Goal: Find specific page/section: Find specific page/section

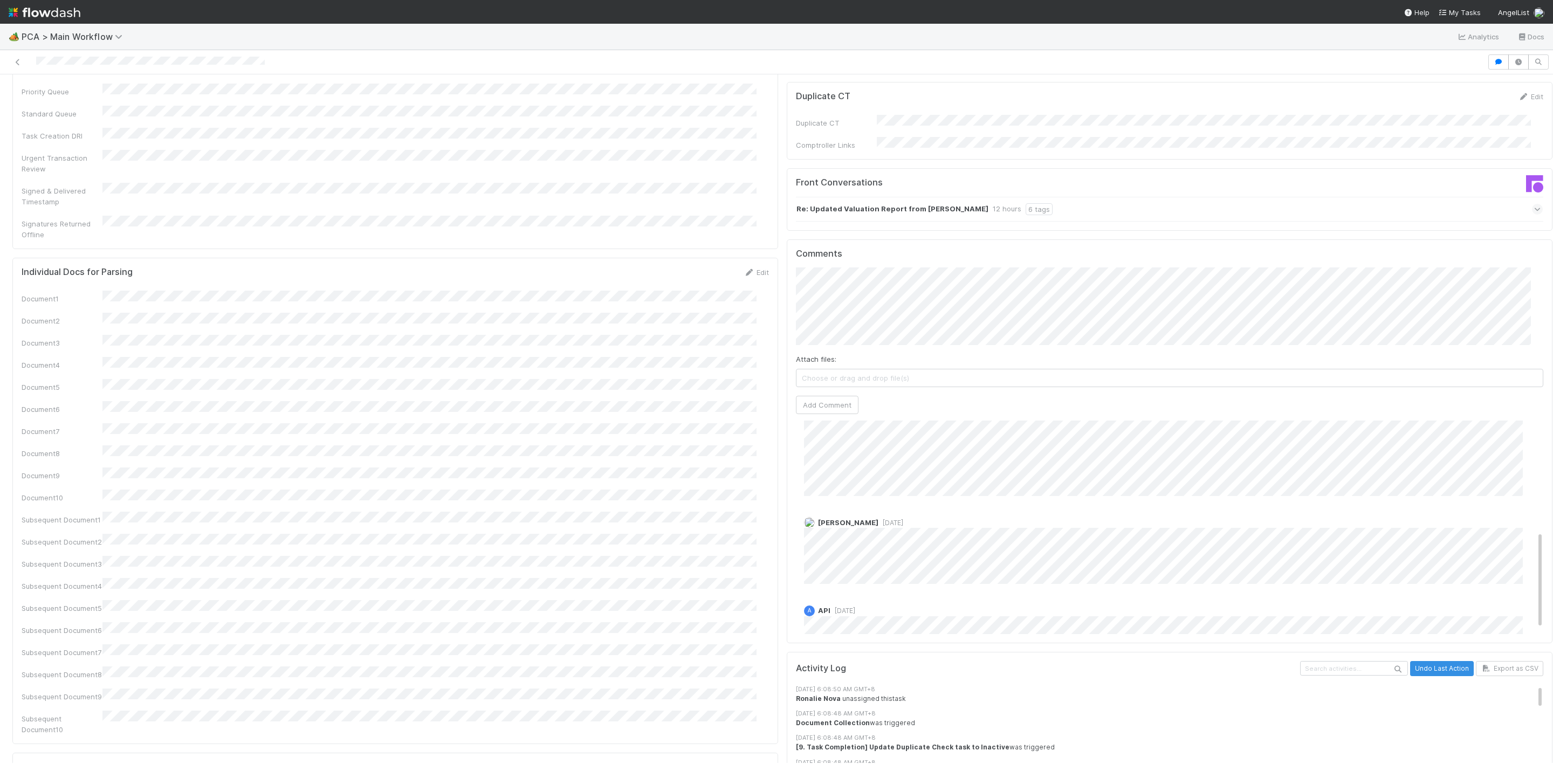
scroll to position [262, 0]
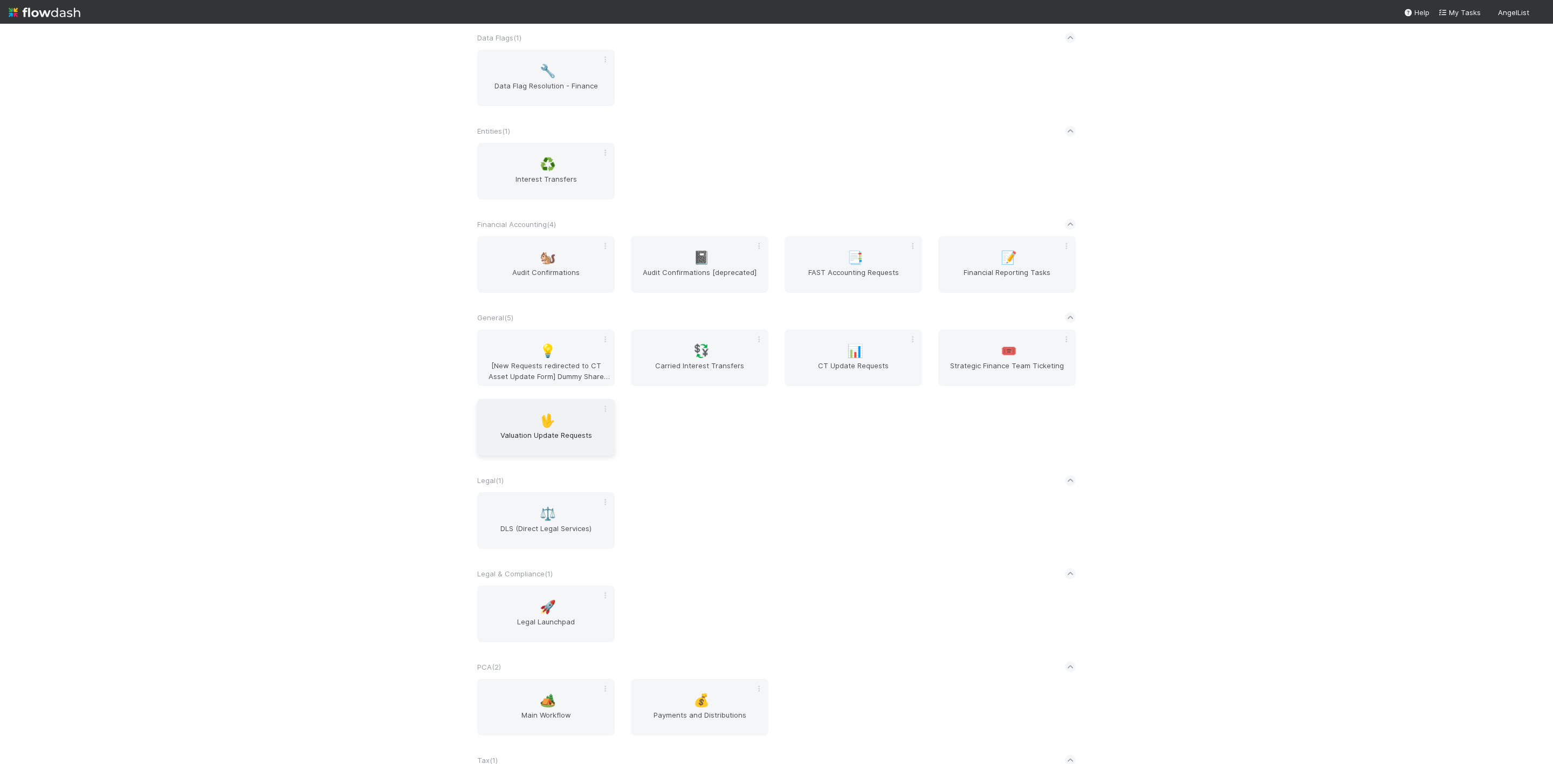
scroll to position [414, 0]
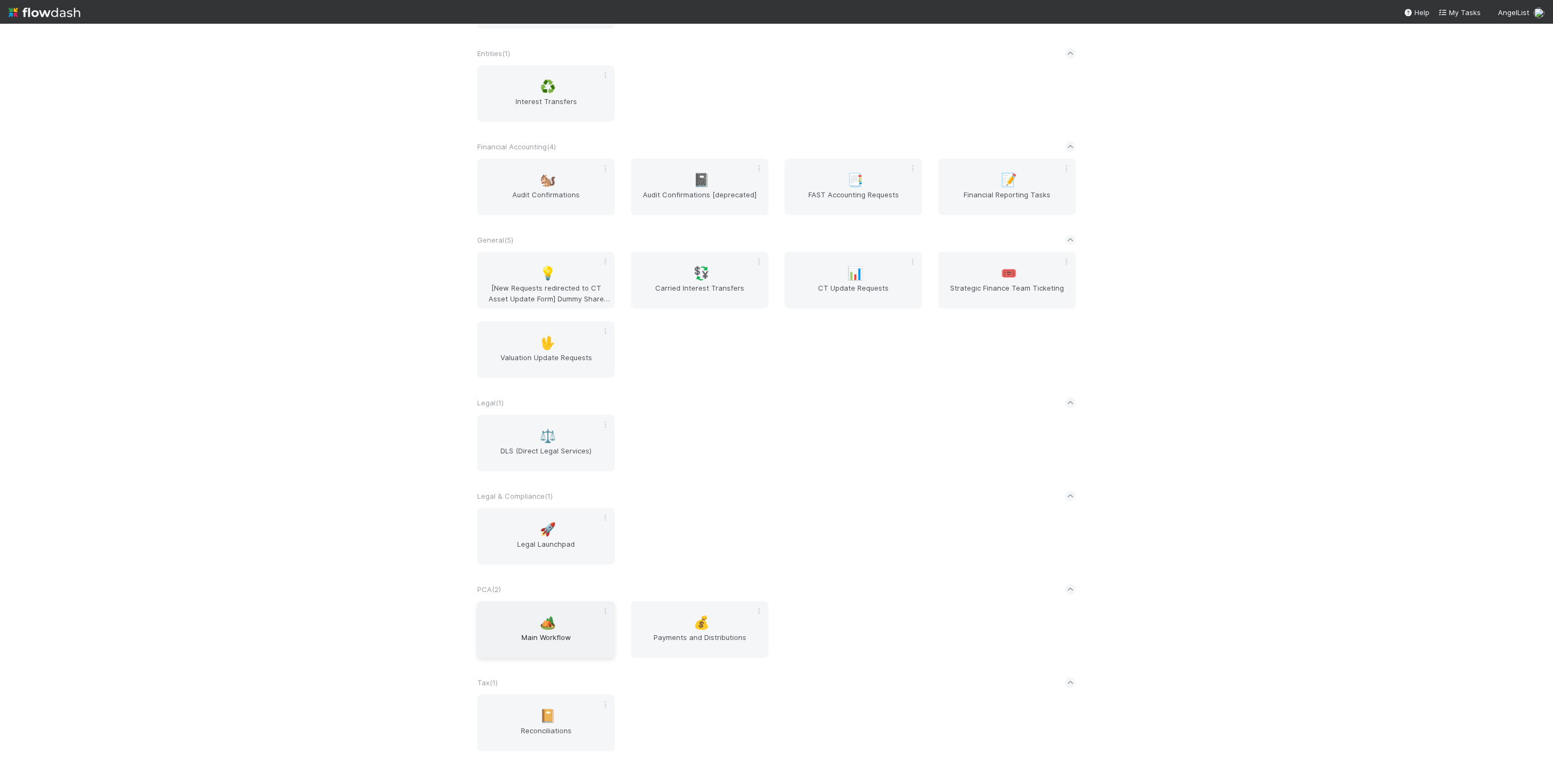
click at [526, 509] on span "Main Workflow" at bounding box center [545, 643] width 129 height 22
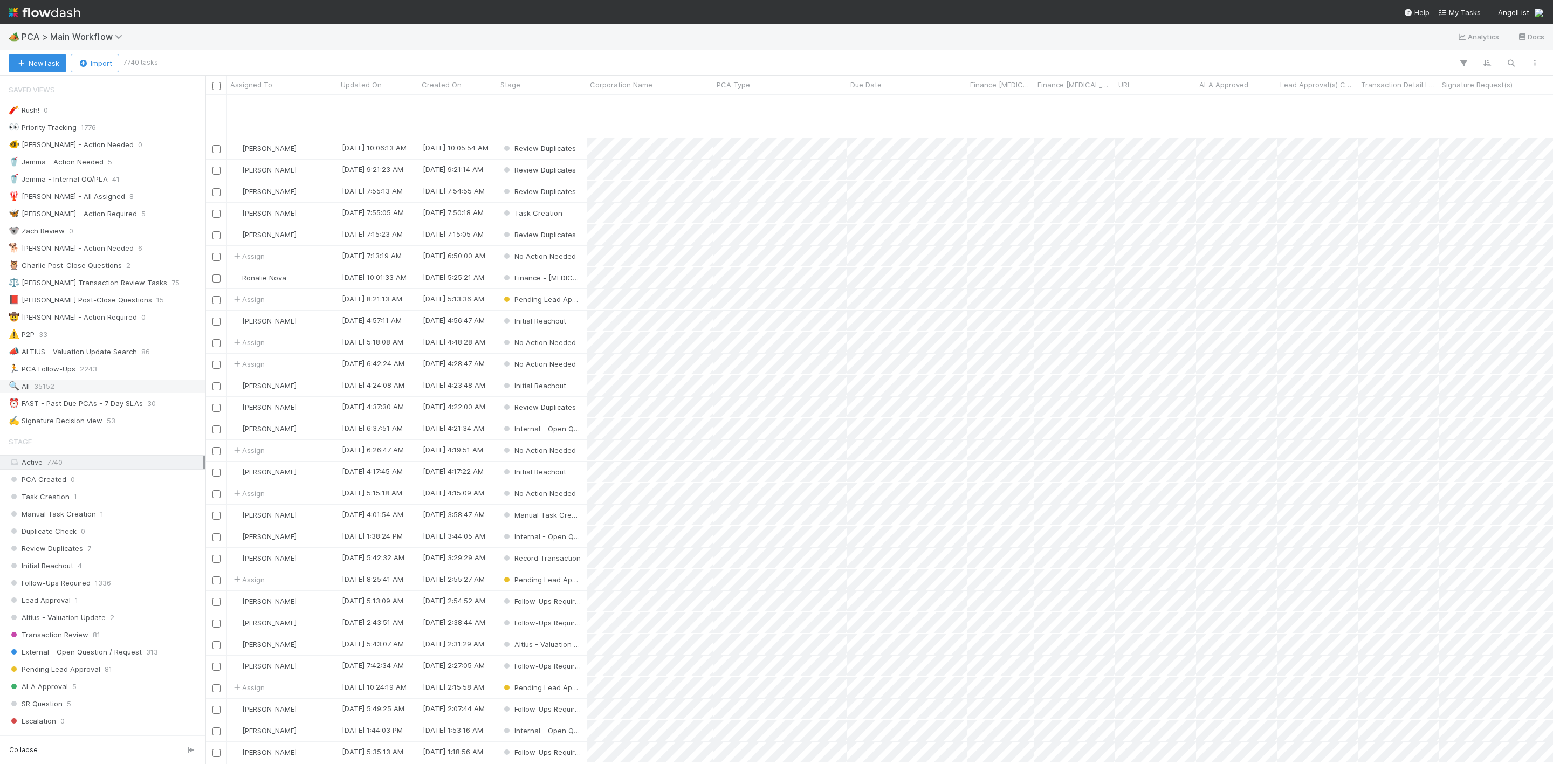
scroll to position [81, 0]
click at [32, 393] on div "🔍 All 35152" at bounding box center [106, 386] width 194 height 13
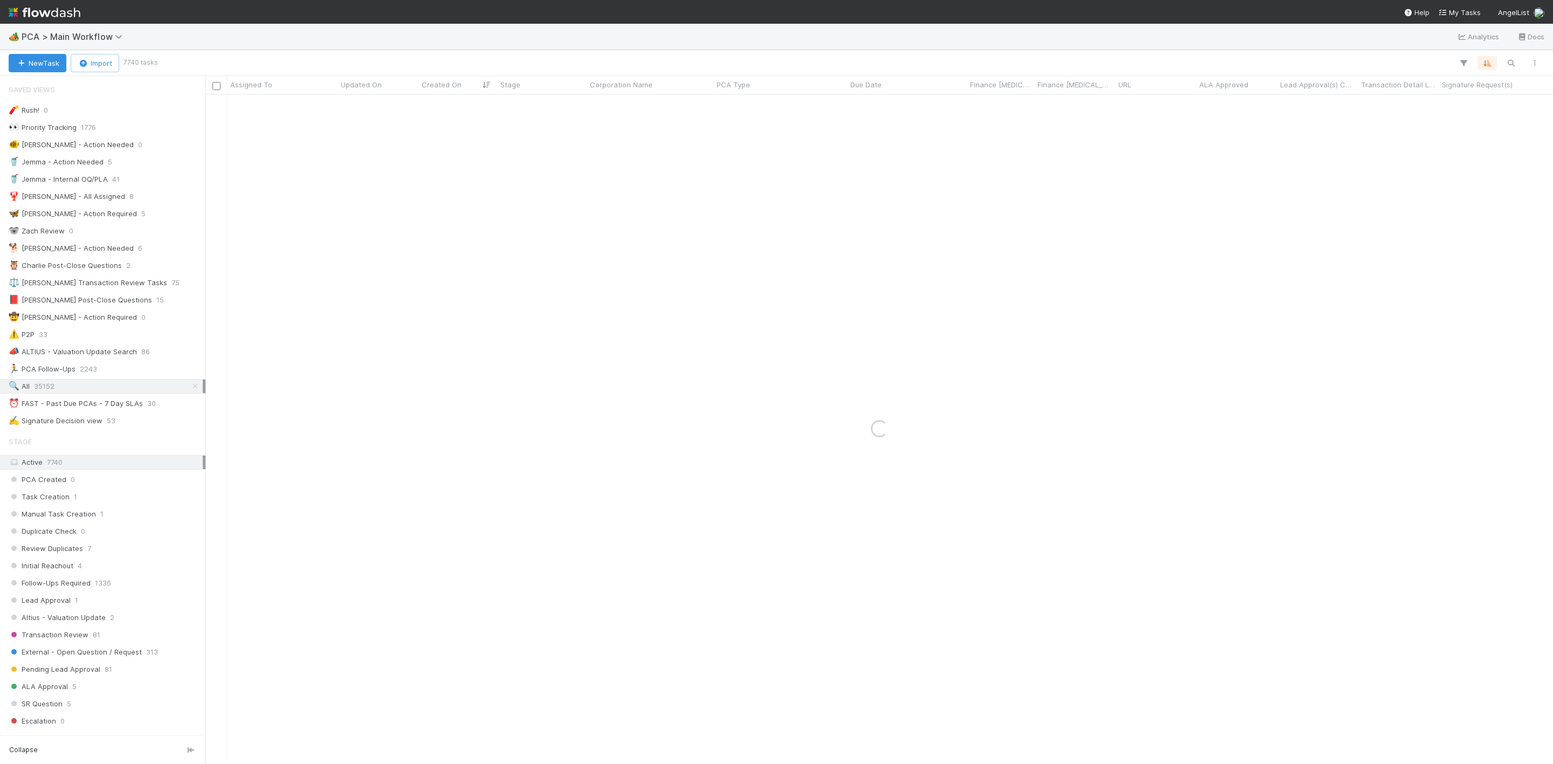
click at [1035, 65] on div "Sorted by 1 field Sorted by 1 field Sorted by 1 field" at bounding box center [851, 63] width 1390 height 14
click at [1035, 65] on icon "button" at bounding box center [1510, 63] width 11 height 10
type input "Acquire.com"
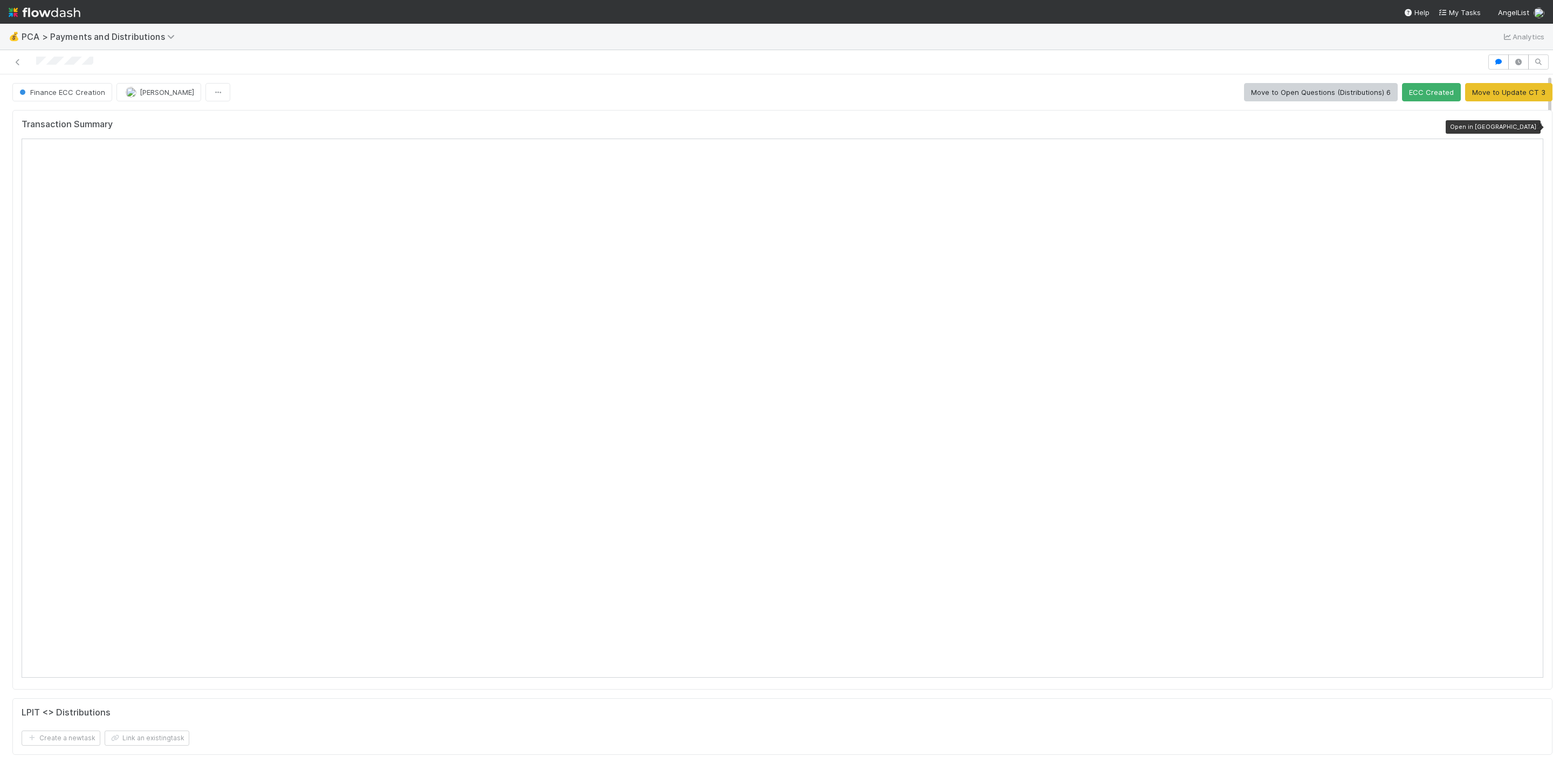
click at [1532, 127] on icon at bounding box center [1537, 126] width 11 height 7
